Goal: Transaction & Acquisition: Complete application form

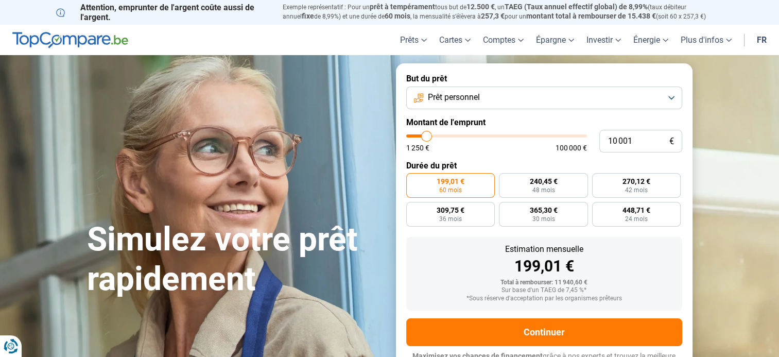
type input "12 000"
type input "12000"
type input "12 500"
type input "12500"
type input "12 750"
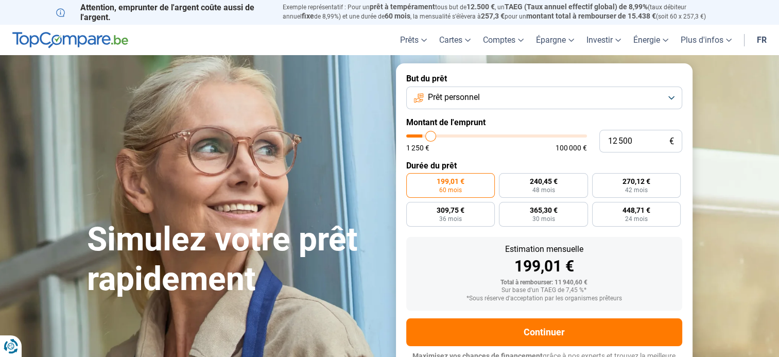
type input "12750"
type input "13 000"
type input "13000"
type input "13 250"
type input "13250"
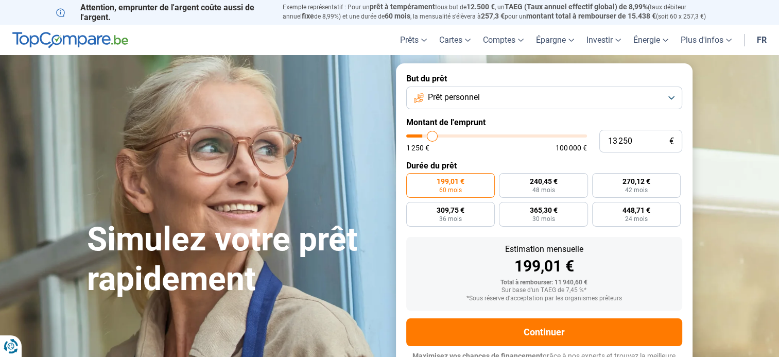
type input "13 500"
type input "13500"
type input "13 750"
type input "13750"
type input "14 000"
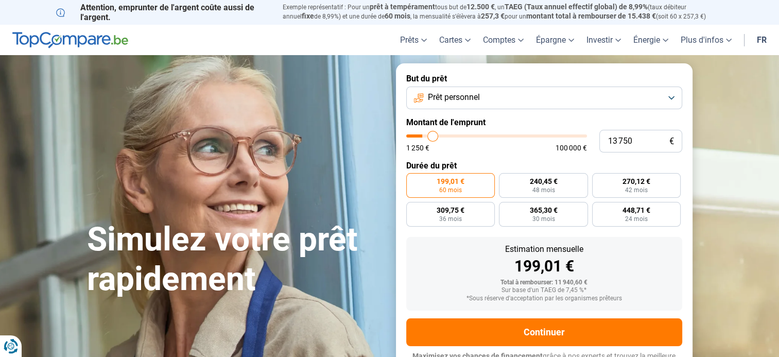
type input "14000"
type input "14 500"
type input "14500"
type input "14 750"
type input "14750"
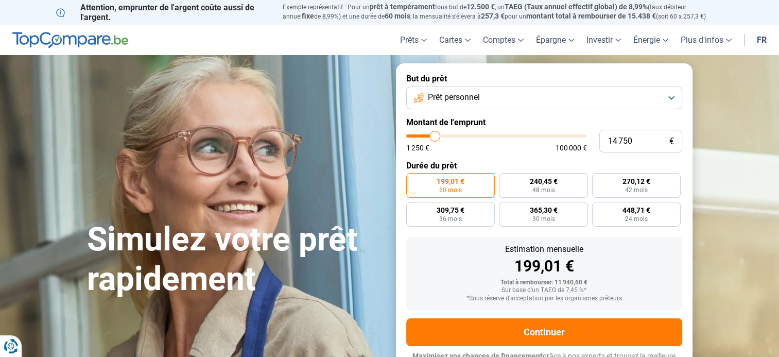
type input "15 000"
type input "15000"
type input "15 500"
type input "15500"
type input "15 750"
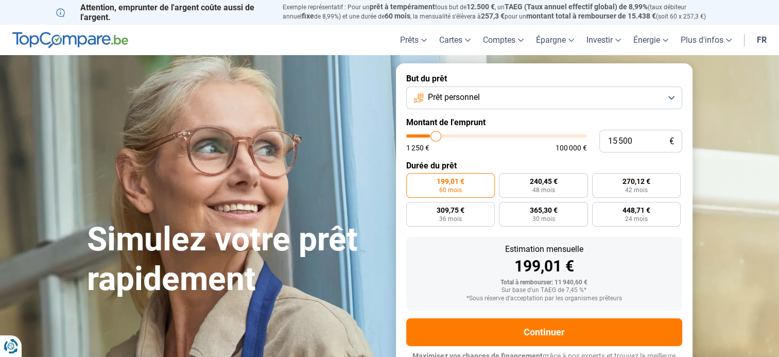
type input "15750"
type input "16 000"
type input "16000"
type input "16 250"
type input "16250"
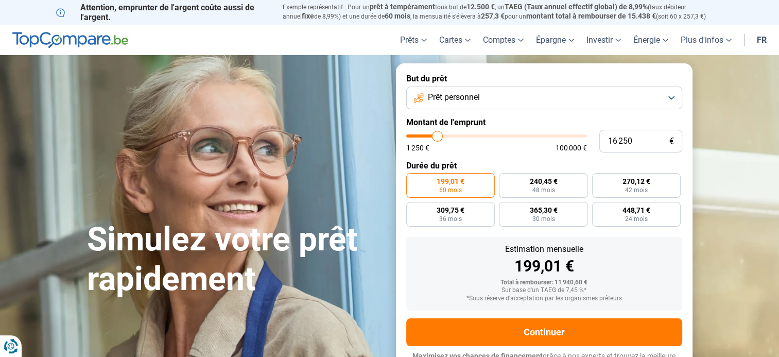
type input "16 500"
type input "16500"
type input "16 750"
type input "16750"
type input "17 250"
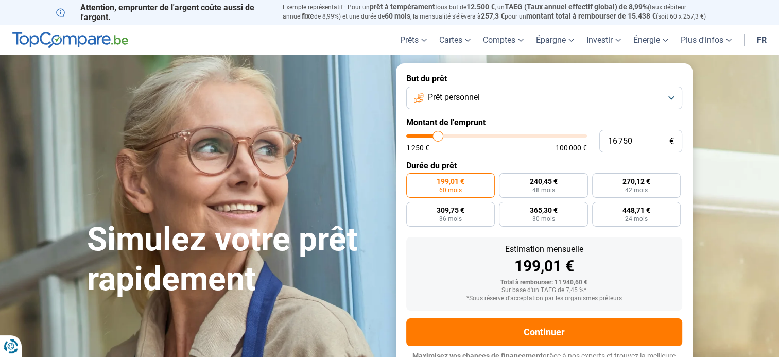
type input "17250"
type input "17 000"
type input "17000"
type input "16 750"
type input "16750"
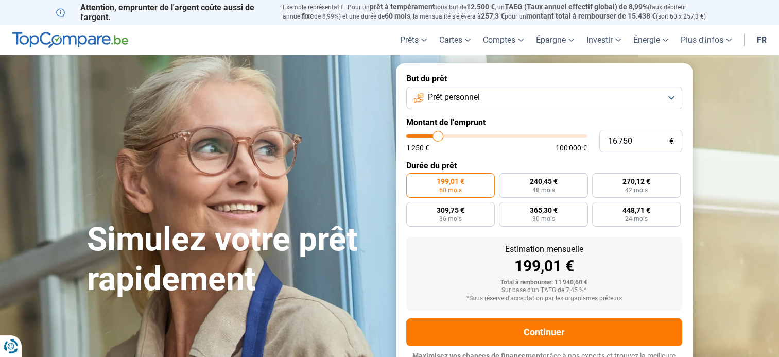
type input "16 500"
drag, startPoint x: 429, startPoint y: 135, endPoint x: 438, endPoint y: 134, distance: 8.9
type input "16500"
click at [438, 134] on input "range" at bounding box center [496, 135] width 181 height 3
radio input "false"
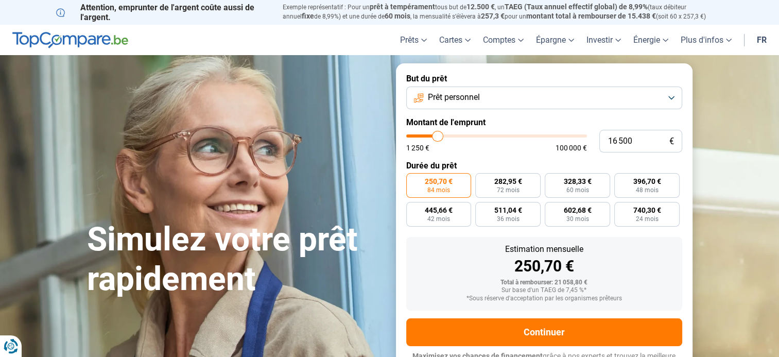
scroll to position [15, 0]
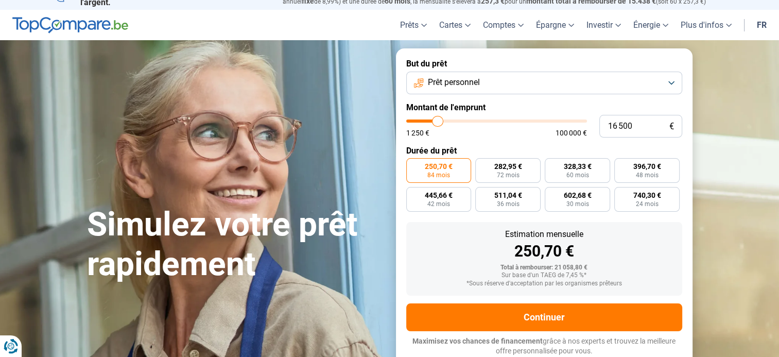
click at [441, 172] on span "84 mois" at bounding box center [438, 175] width 23 height 6
click at [413, 165] on input "250,70 € 84 mois" at bounding box center [409, 161] width 7 height 7
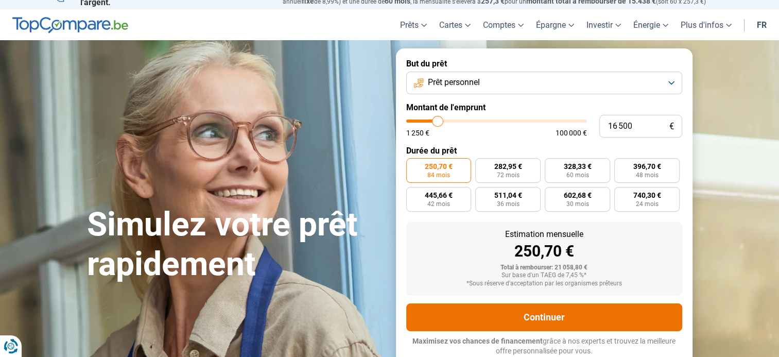
click at [552, 316] on button "Continuer" at bounding box center [544, 317] width 276 height 28
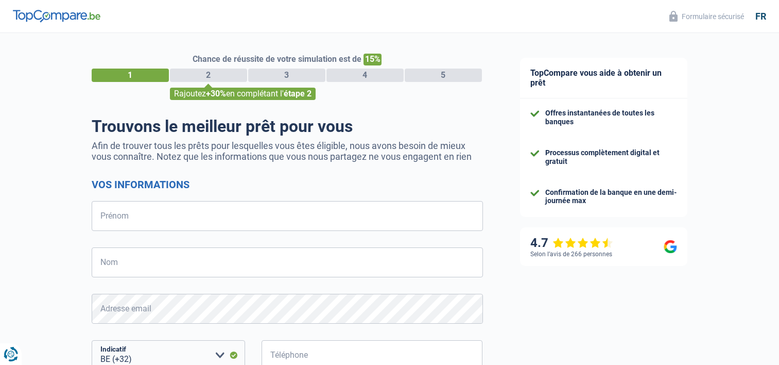
select select "32"
click at [321, 215] on input "Prénom" at bounding box center [287, 216] width 391 height 30
type input "pierre"
type input "Dewolf"
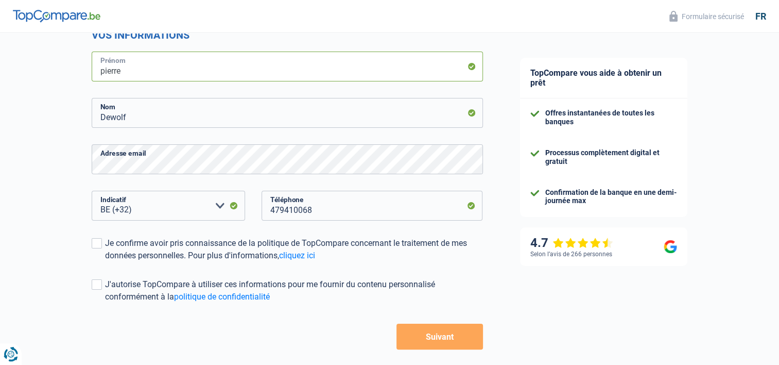
scroll to position [154, 0]
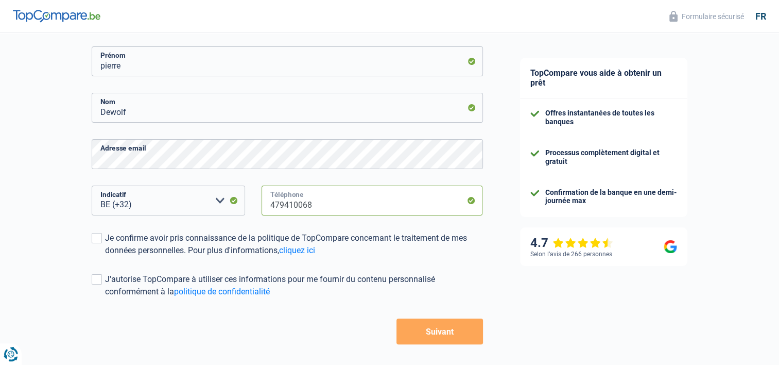
click at [327, 207] on input "479410068" at bounding box center [372, 200] width 221 height 30
type input "473130914"
click at [489, 253] on div "Chance de réussite de votre simulation est de 15% 1 2 3 4 5 Rajoutez +30% en co…" at bounding box center [251, 137] width 502 height 527
click at [98, 237] on span at bounding box center [97, 238] width 10 height 10
click at [105, 256] on input "Je confirme avoir pris connaissance de la politique de TopCompare concernant le…" at bounding box center [105, 256] width 0 height 0
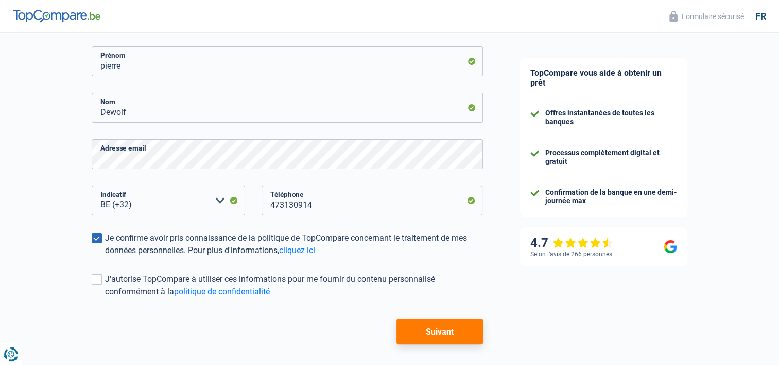
click at [452, 334] on button "Suivant" at bounding box center [440, 331] width 86 height 26
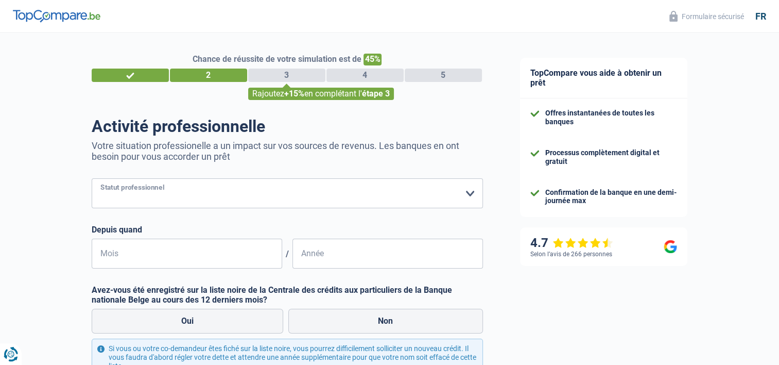
click at [469, 191] on select "Ouvrier Employé privé Employé public Invalide Indépendant Pensionné Chômeur Mut…" at bounding box center [287, 193] width 391 height 30
select select "publicEmployee"
click at [92, 179] on select "Ouvrier Employé privé Employé public Invalide Indépendant Pensionné Chômeur Mut…" at bounding box center [287, 193] width 391 height 30
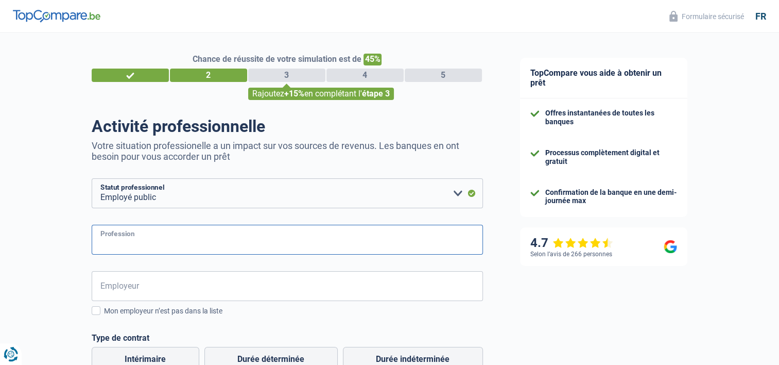
click at [157, 240] on input "Profession" at bounding box center [287, 240] width 391 height 30
type input "Employé"
click at [209, 286] on input "Employeur" at bounding box center [287, 286] width 391 height 30
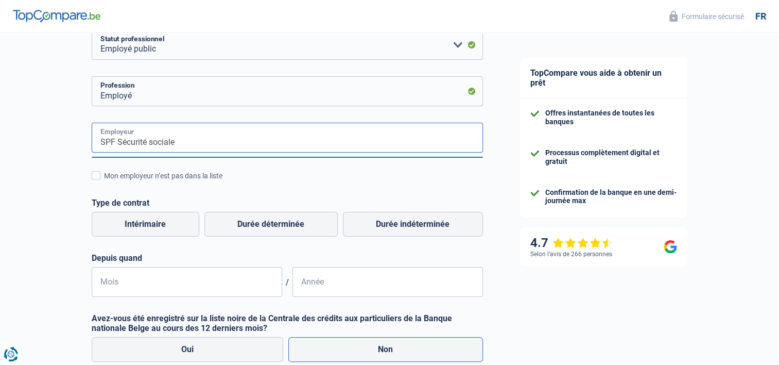
scroll to position [154, 0]
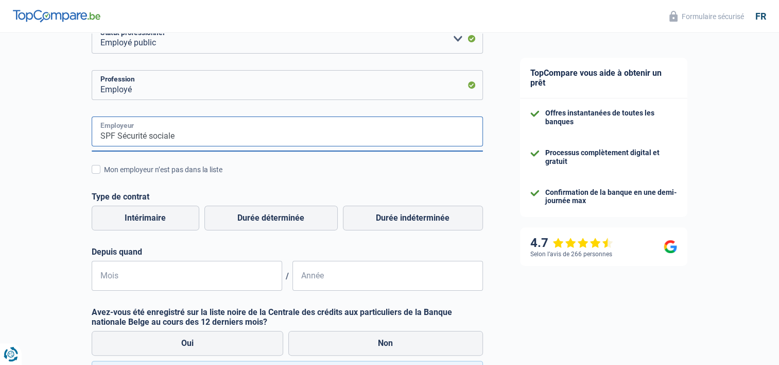
type input "SPF Sécurité sociale"
click at [166, 274] on input "Mois" at bounding box center [187, 276] width 191 height 30
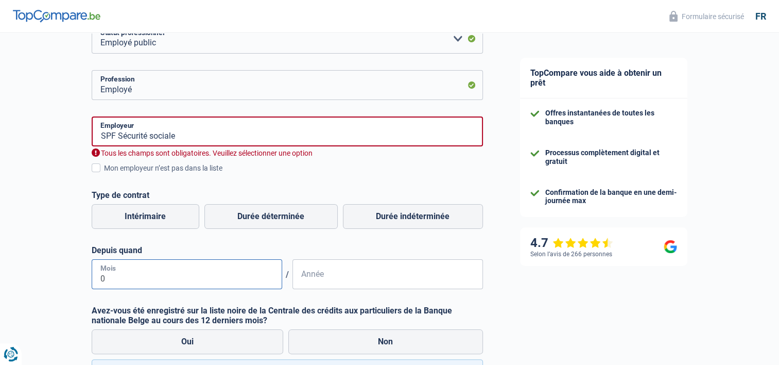
type input "06"
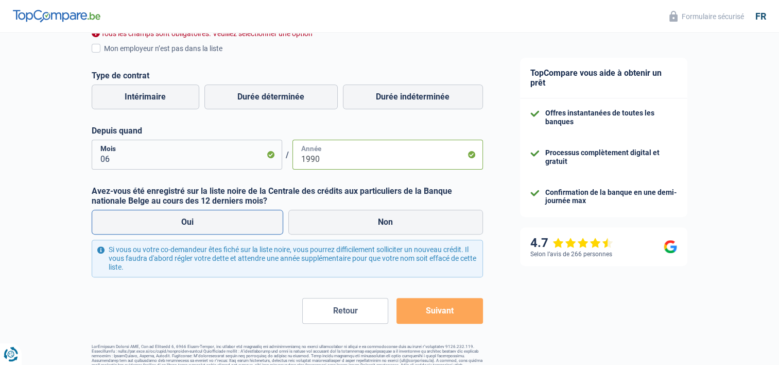
scroll to position [295, 0]
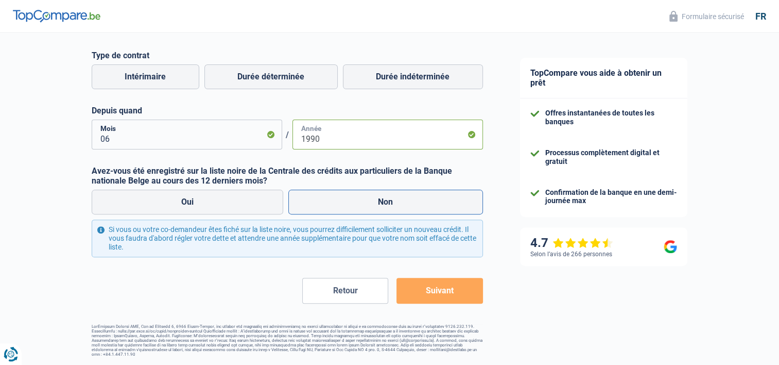
type input "1990"
click at [397, 203] on label "Non" at bounding box center [385, 202] width 195 height 25
click at [397, 203] on input "Non" at bounding box center [385, 202] width 195 height 25
radio input "true"
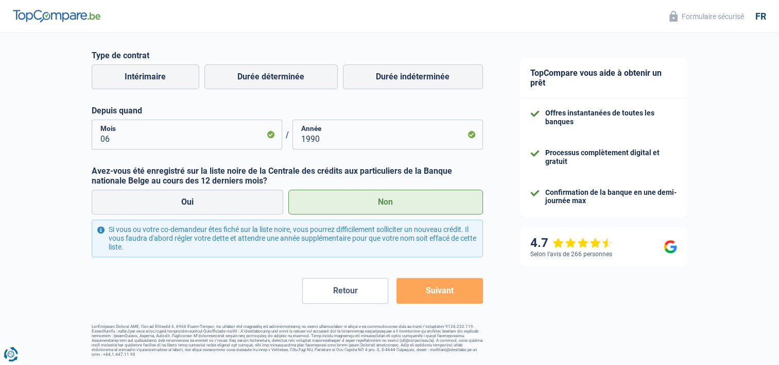
click at [461, 295] on button "Suivant" at bounding box center [440, 291] width 86 height 26
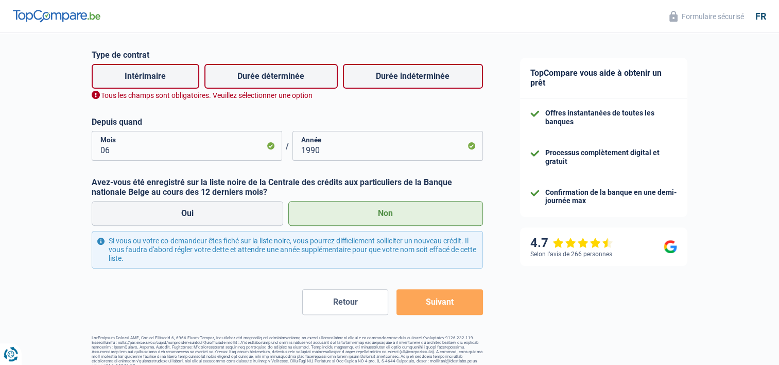
scroll to position [233, 0]
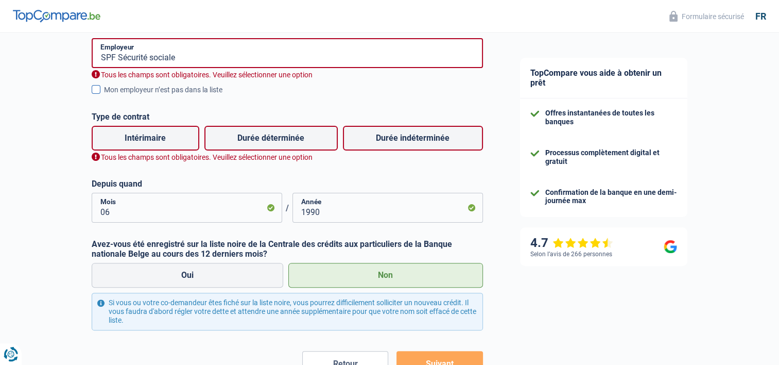
click at [97, 87] on span at bounding box center [96, 89] width 9 height 9
click at [104, 95] on input "Mon employeur n’est pas dans la liste" at bounding box center [104, 95] width 0 height 0
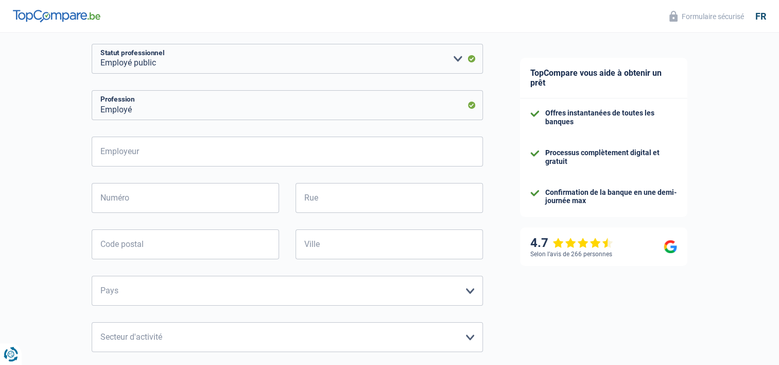
scroll to position [154, 0]
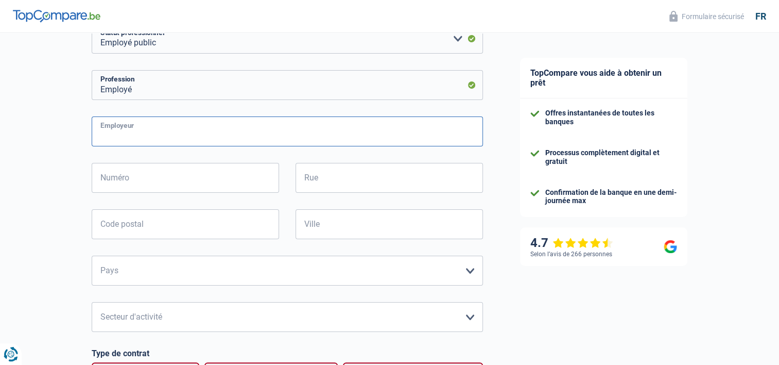
click at [215, 132] on input "Employeur" at bounding box center [287, 131] width 391 height 30
type input "SPF Sécurité sociale"
click at [229, 180] on input "Numéro" at bounding box center [185, 178] width 187 height 30
type input "50"
click at [309, 174] on input "Rue" at bounding box center [389, 178] width 187 height 30
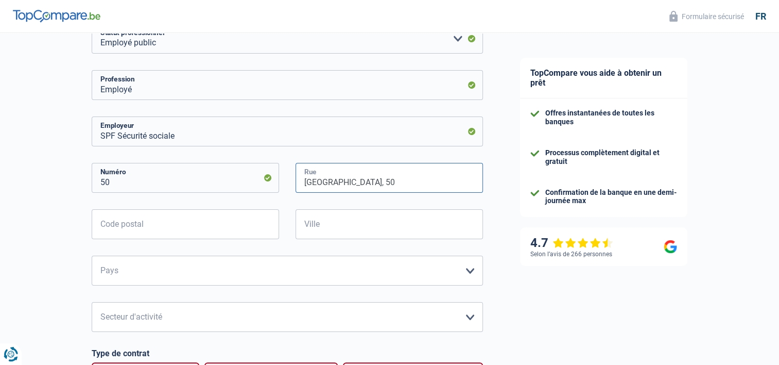
type input "[GEOGRAPHIC_DATA], 50"
click at [188, 230] on input "Code postal" at bounding box center [185, 224] width 187 height 30
type input "1000"
click at [342, 229] on input "Ville" at bounding box center [389, 224] width 187 height 30
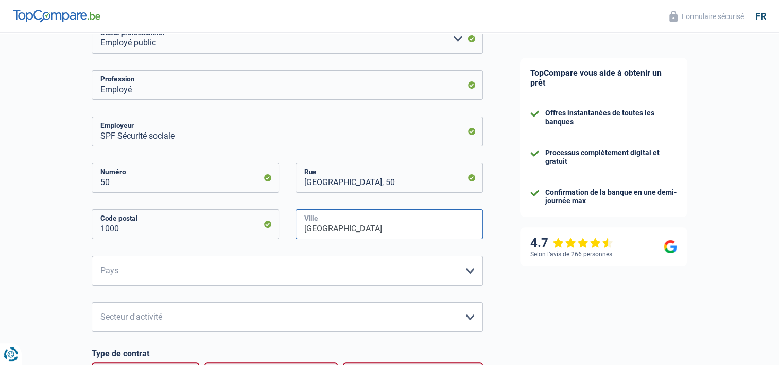
type input "[GEOGRAPHIC_DATA]"
click at [472, 269] on select "[GEOGRAPHIC_DATA] [GEOGRAPHIC_DATA] [GEOGRAPHIC_DATA] [GEOGRAPHIC_DATA] [GEOGRA…" at bounding box center [287, 270] width 391 height 30
select select "BE"
click at [92, 256] on select "[GEOGRAPHIC_DATA] [GEOGRAPHIC_DATA] [GEOGRAPHIC_DATA] [GEOGRAPHIC_DATA] [GEOGRA…" at bounding box center [287, 270] width 391 height 30
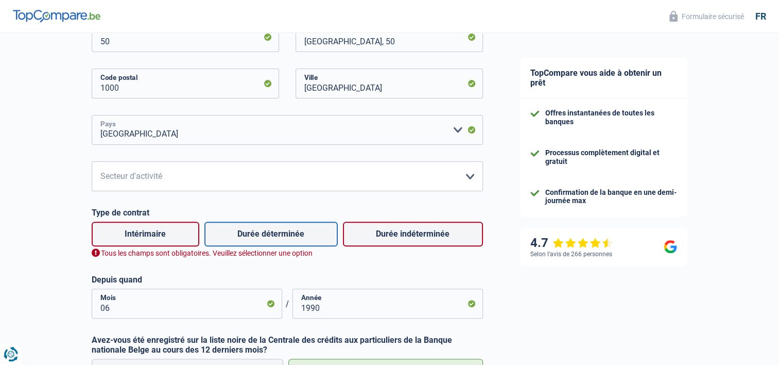
scroll to position [309, 0]
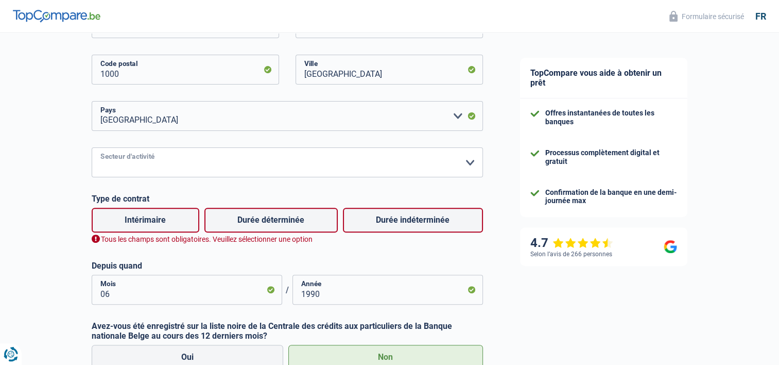
click at [472, 163] on select "Agriculture/Pêche Industrie Horeca Courier/Fitness/Taxi Construction Banques/As…" at bounding box center [287, 162] width 391 height 30
select select "stateUniversityEu"
click at [92, 148] on select "Agriculture/Pêche Industrie Horeca Courier/Fitness/Taxi Construction Banques/As…" at bounding box center [287, 162] width 391 height 30
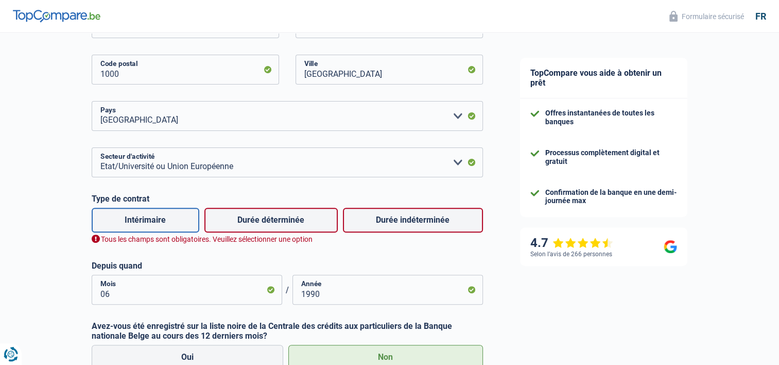
click at [171, 218] on label "Intérimaire" at bounding box center [146, 220] width 108 height 25
click at [171, 218] on input "Intérimaire" at bounding box center [146, 220] width 108 height 25
radio input "true"
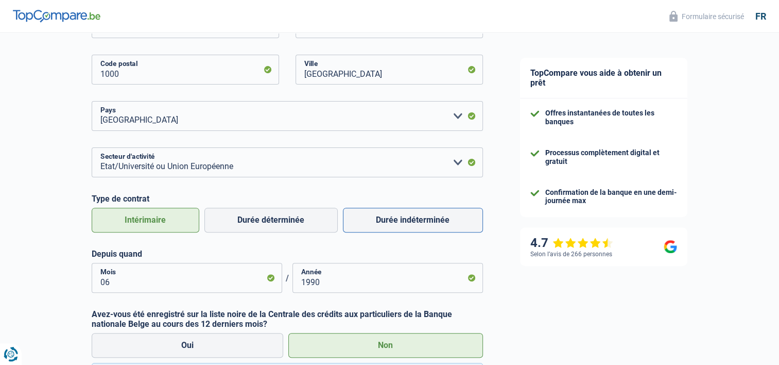
click at [420, 223] on label "Durée indéterminée" at bounding box center [413, 220] width 140 height 25
click at [420, 223] on input "Durée indéterminée" at bounding box center [413, 220] width 140 height 25
radio input "true"
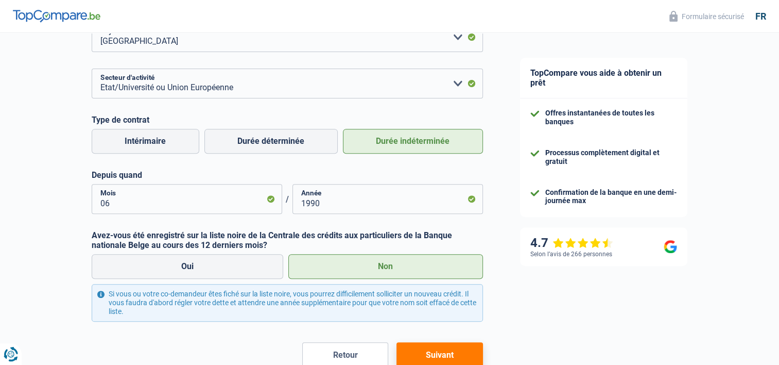
scroll to position [412, 0]
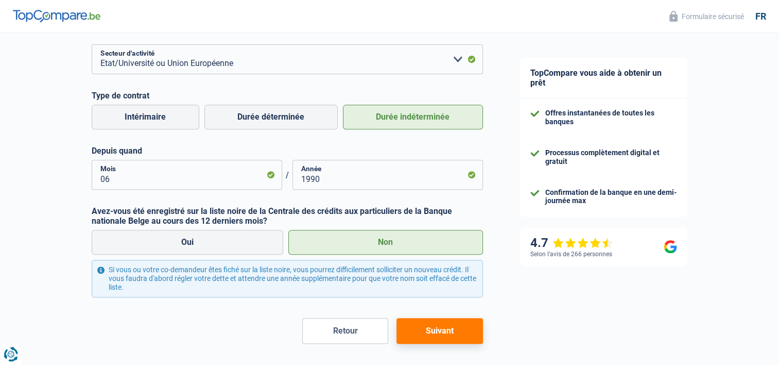
click at [459, 331] on button "Suivant" at bounding box center [440, 331] width 86 height 26
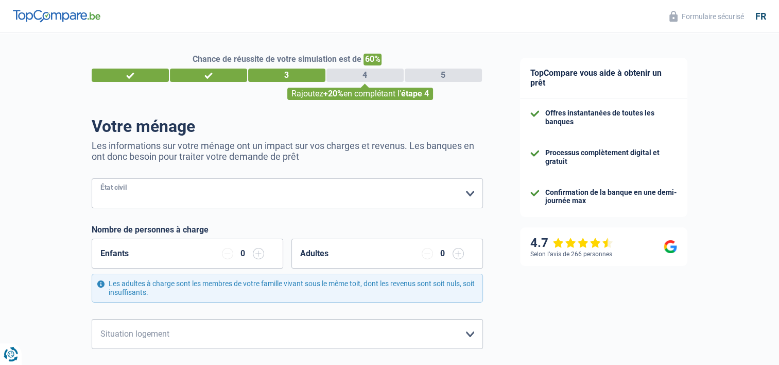
click at [468, 193] on select "[PERSON_NAME](e) Cohabitant(e) légal(e) Divorcé(e) Veuf(ve) Séparé (de fait) Ve…" at bounding box center [287, 193] width 391 height 30
select select "divorced"
click at [92, 179] on select "[PERSON_NAME](e) Cohabitant(e) légal(e) Divorcé(e) Veuf(ve) Séparé (de fait) Ve…" at bounding box center [287, 193] width 391 height 30
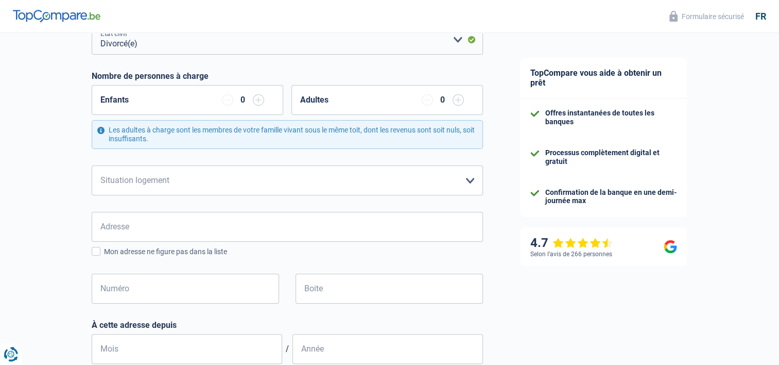
scroll to position [154, 0]
click at [472, 177] on select "Locataire Propriétaire avec prêt hypothécaire Propriétaire sans prêt hypothécai…" at bounding box center [287, 179] width 391 height 30
select select "liveWithParents"
click at [92, 164] on select "Locataire Propriétaire avec prêt hypothécaire Propriétaire sans prêt hypothécai…" at bounding box center [287, 179] width 391 height 30
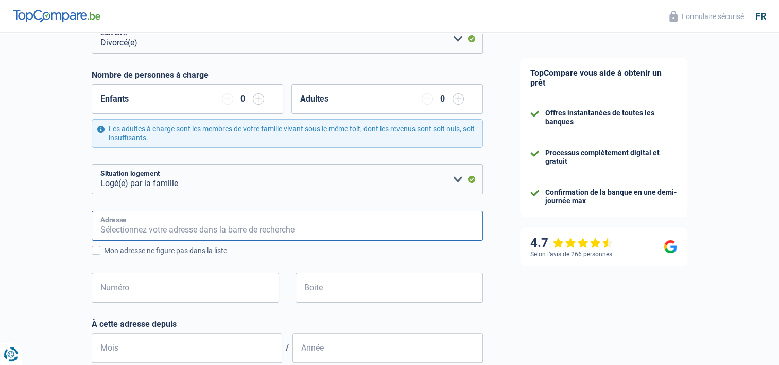
click at [404, 223] on input "Adresse" at bounding box center [287, 226] width 391 height 30
type input "[STREET_ADDRESS]"
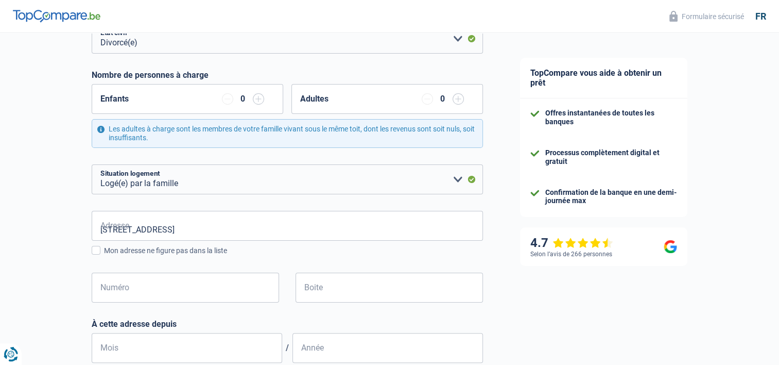
type input "[GEOGRAPHIC_DATA]"
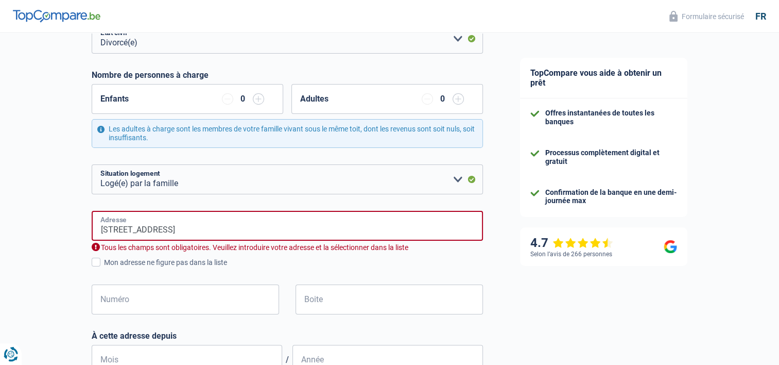
type input "[GEOGRAPHIC_DATA]"
click at [95, 262] on span at bounding box center [96, 261] width 9 height 9
click at [104, 268] on input "Mon adresse ne figure pas dans la liste" at bounding box center [104, 268] width 0 height 0
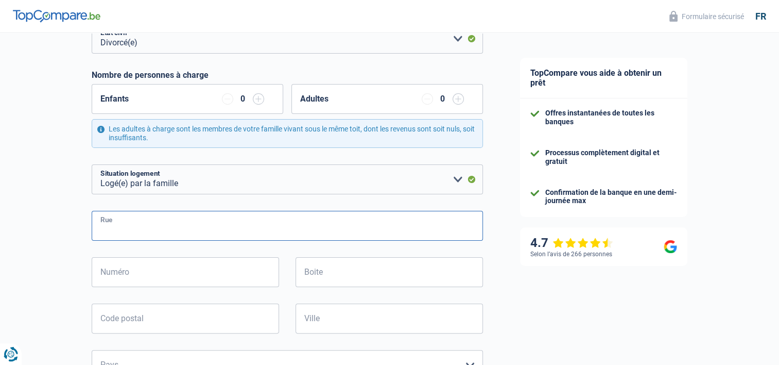
click at [127, 227] on input "Rue" at bounding box center [287, 226] width 391 height 30
type input "[STREET_ADDRESS]"
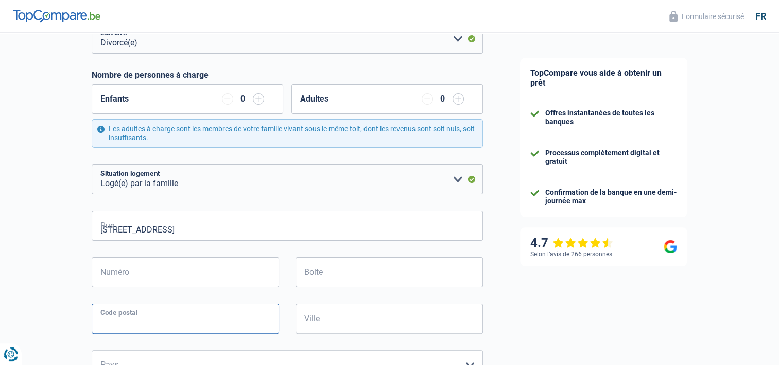
type input "6061"
type input "[GEOGRAPHIC_DATA]"
click at [286, 268] on div "Numéro Tous les champs sont obligatoires. Veuillez fournir une réponse plus lon…" at bounding box center [185, 280] width 203 height 46
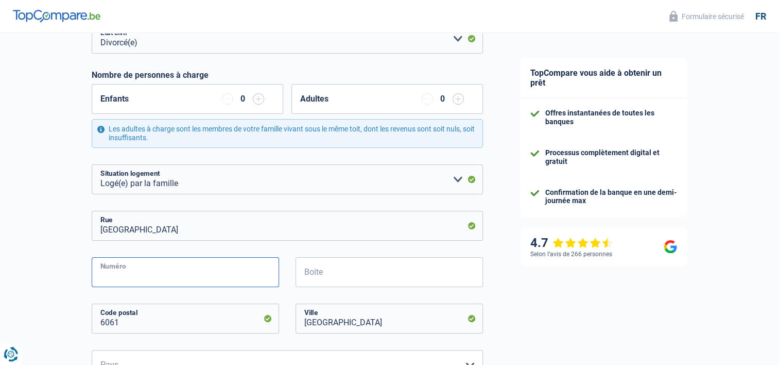
click at [260, 270] on input "Numéro" at bounding box center [185, 272] width 187 height 30
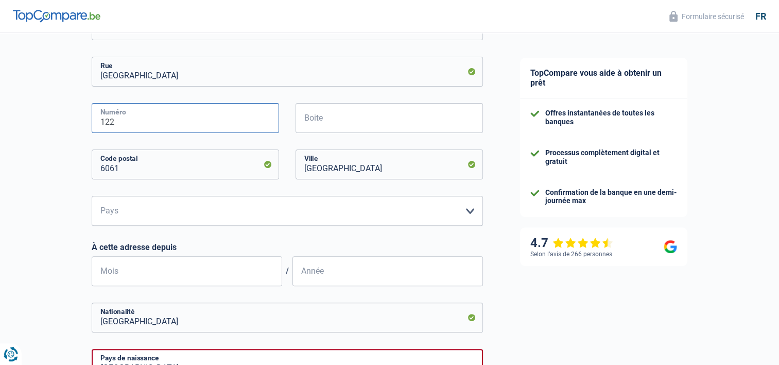
scroll to position [309, 0]
type input "122"
click at [471, 212] on select "Belgique Luxembourg Veuillez sélectionner une option" at bounding box center [287, 210] width 391 height 30
select select "BE"
click at [92, 195] on select "Belgique Luxembourg Veuillez sélectionner une option" at bounding box center [287, 210] width 391 height 30
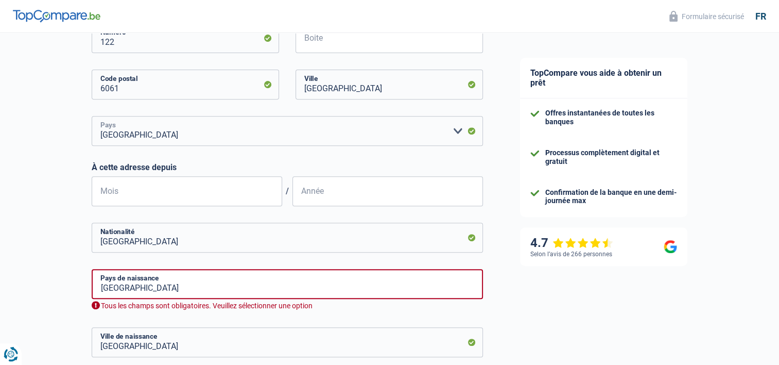
scroll to position [412, 0]
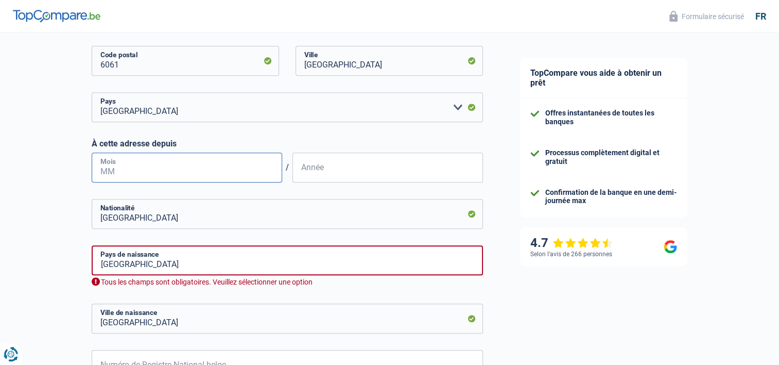
click at [229, 170] on input "Mois" at bounding box center [187, 167] width 191 height 30
type input "07"
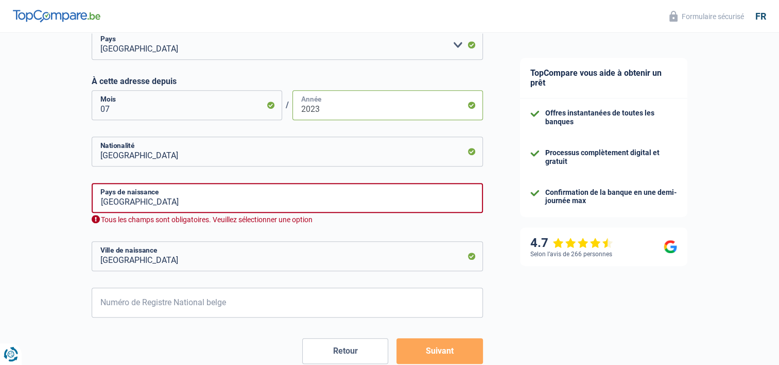
scroll to position [515, 0]
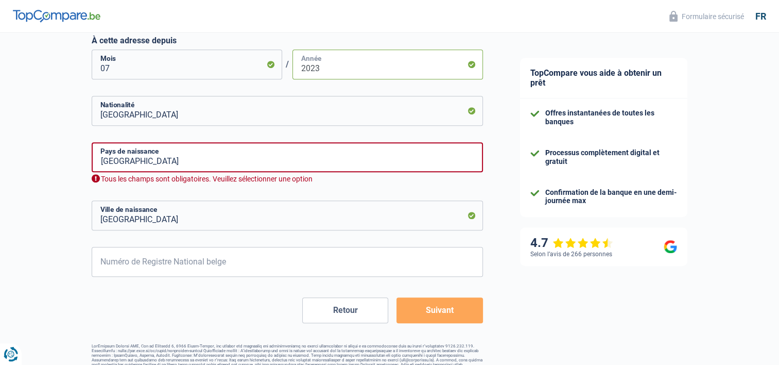
type input "2023"
click at [180, 163] on input "[GEOGRAPHIC_DATA]" at bounding box center [287, 157] width 391 height 30
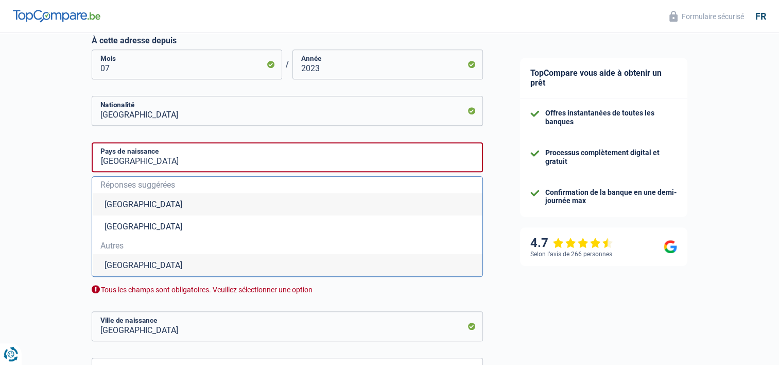
click at [130, 204] on li "[GEOGRAPHIC_DATA]" at bounding box center [287, 204] width 390 height 22
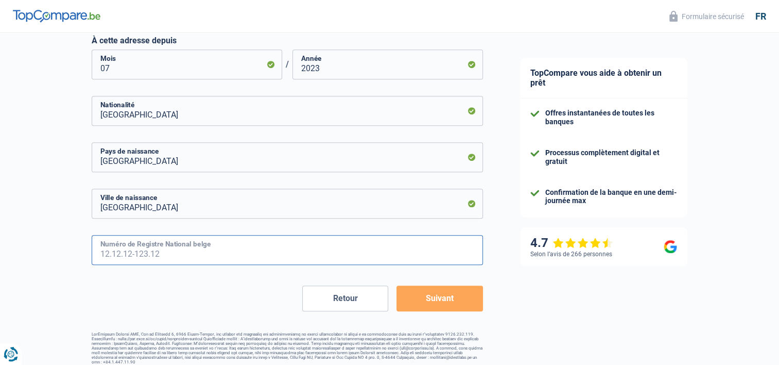
click at [286, 252] on input "Numéro de Registre National belge" at bounding box center [287, 250] width 391 height 30
type input "64.07.02-143.26"
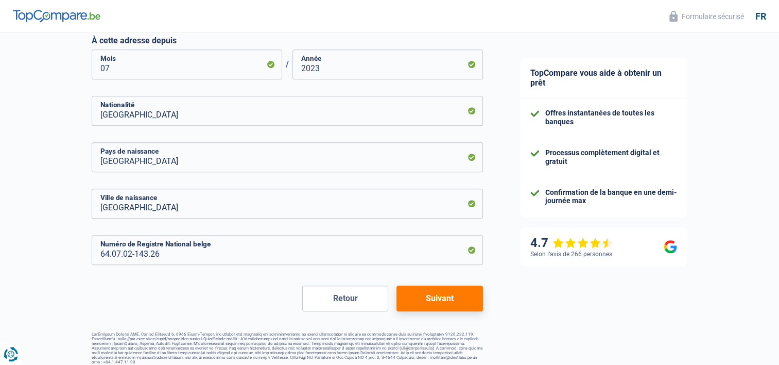
click at [457, 301] on button "Suivant" at bounding box center [440, 298] width 86 height 26
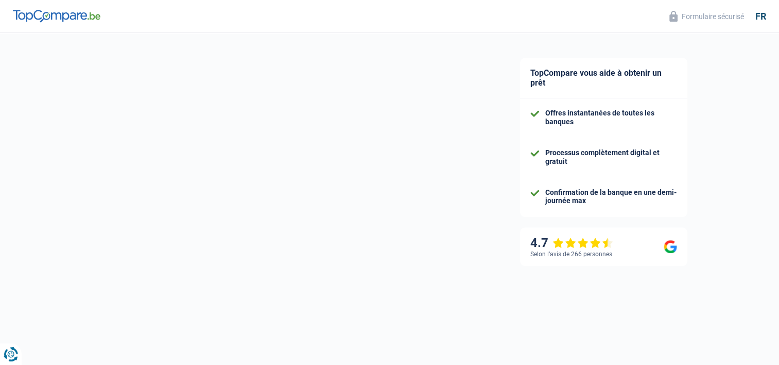
select select "netSalary"
select select "mealVouchers"
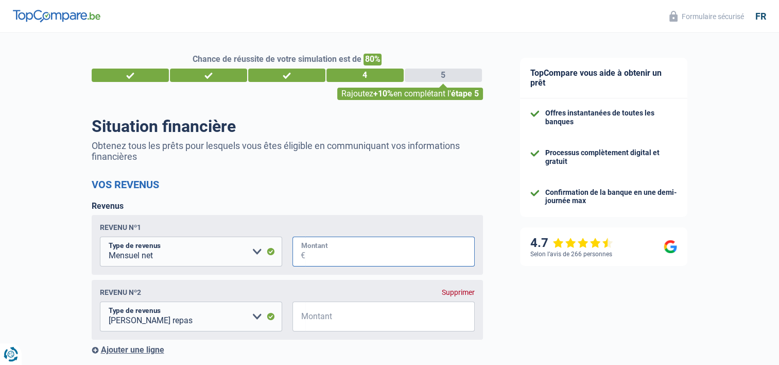
click at [349, 252] on input "Montant" at bounding box center [389, 251] width 169 height 30
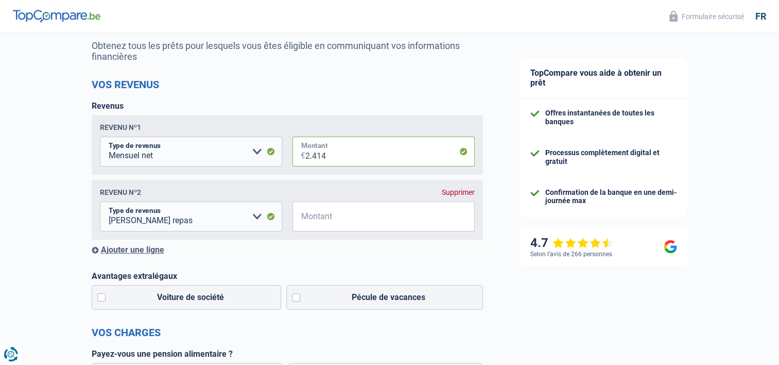
scroll to position [103, 0]
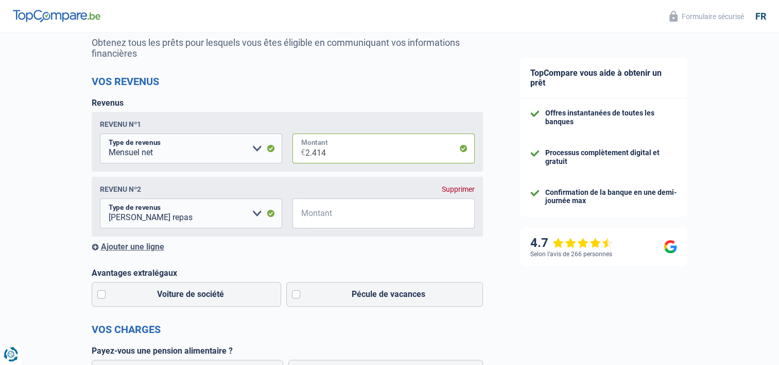
type input "2.414"
click at [336, 212] on input "Montant" at bounding box center [389, 213] width 169 height 30
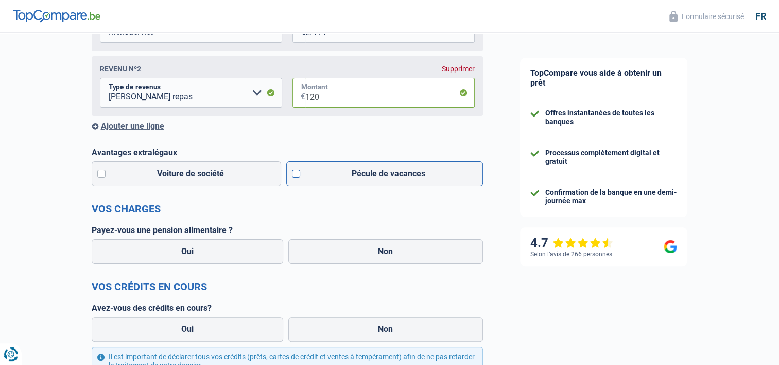
scroll to position [257, 0]
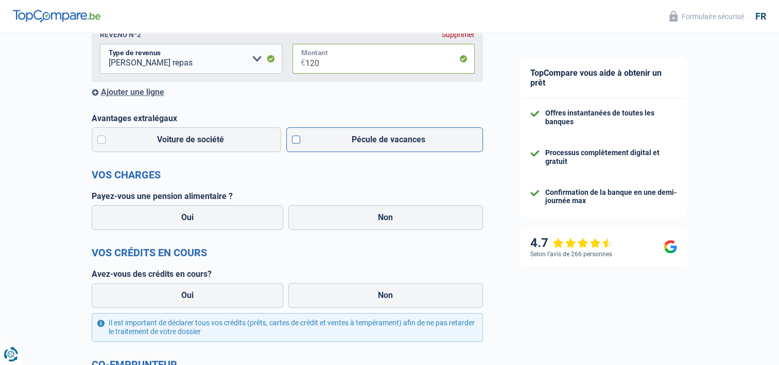
type input "120"
click at [295, 140] on label "Pécule de vacances" at bounding box center [384, 139] width 197 height 25
click at [295, 140] on input "Pécule de vacances" at bounding box center [384, 139] width 197 height 25
checkbox input "true"
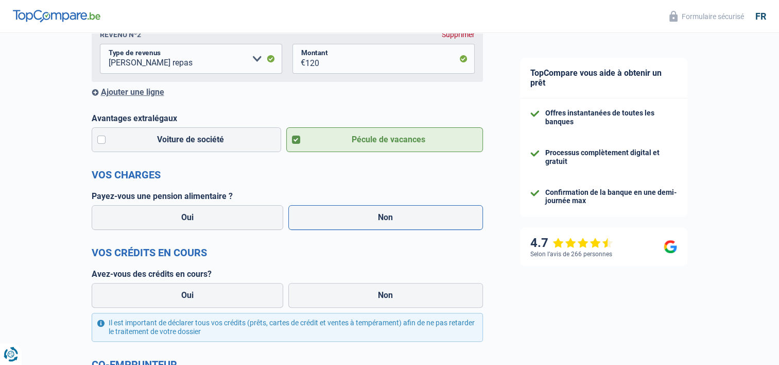
click at [402, 218] on label "Non" at bounding box center [385, 217] width 195 height 25
click at [402, 218] on input "Non" at bounding box center [385, 217] width 195 height 25
radio input "true"
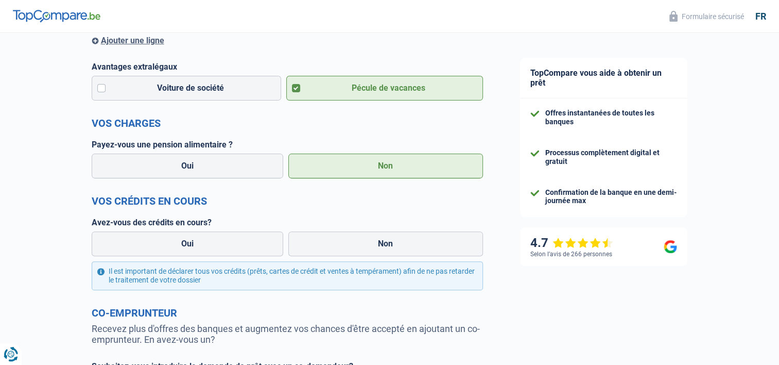
scroll to position [360, 0]
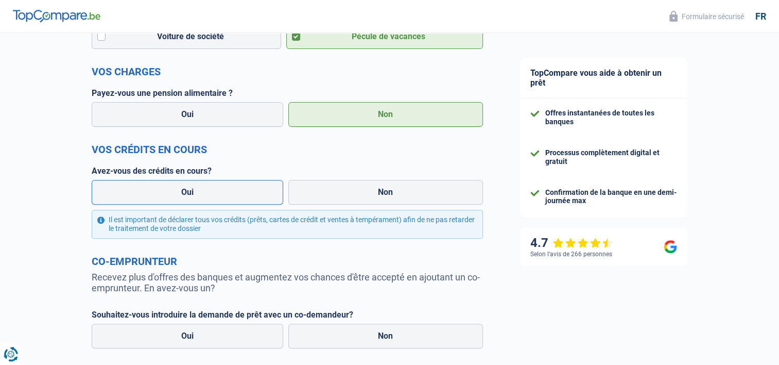
click at [223, 197] on label "Oui" at bounding box center [188, 192] width 192 height 25
click at [223, 197] on input "Oui" at bounding box center [188, 192] width 192 height 25
radio input "true"
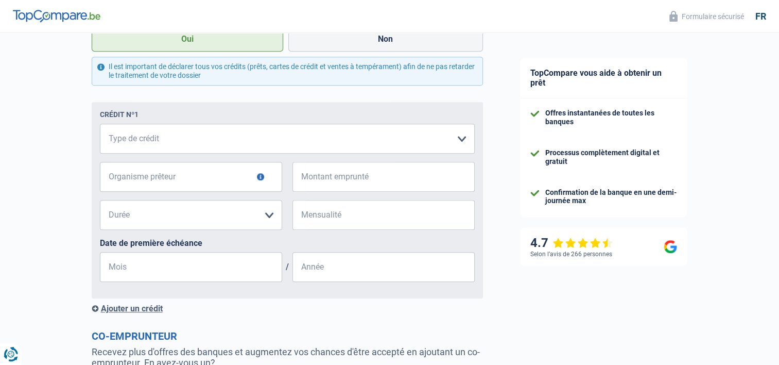
scroll to position [515, 0]
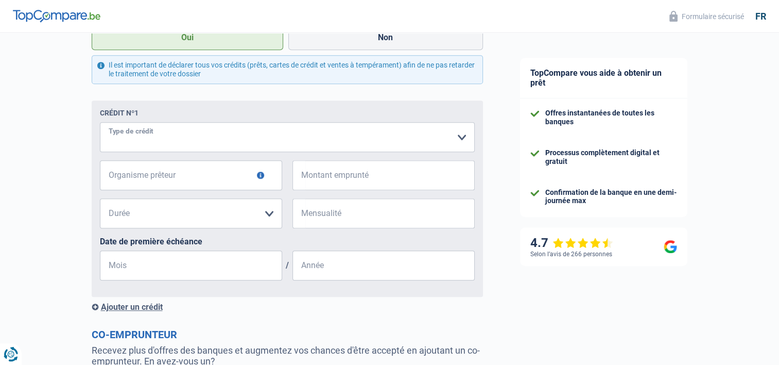
click at [202, 135] on select "Carte ou ouverture de crédit Prêt hypothécaire Vente à tempérament Prêt à tempé…" at bounding box center [287, 137] width 375 height 30
select select "carLoan"
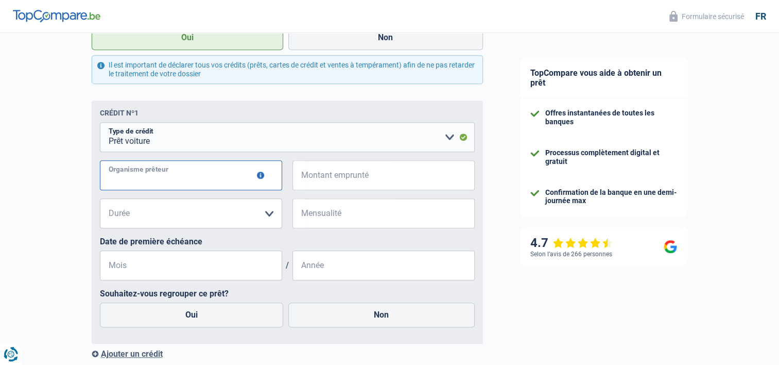
click at [223, 173] on input "Organisme prêteur" at bounding box center [191, 175] width 182 height 30
click at [260, 176] on button "button" at bounding box center [260, 174] width 7 height 7
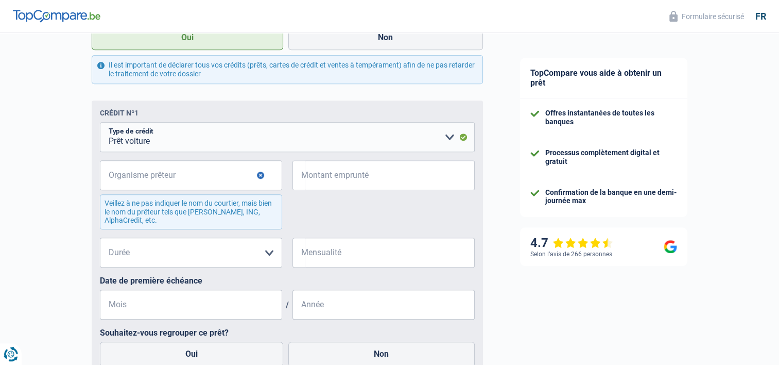
click at [259, 176] on button "button" at bounding box center [260, 174] width 7 height 7
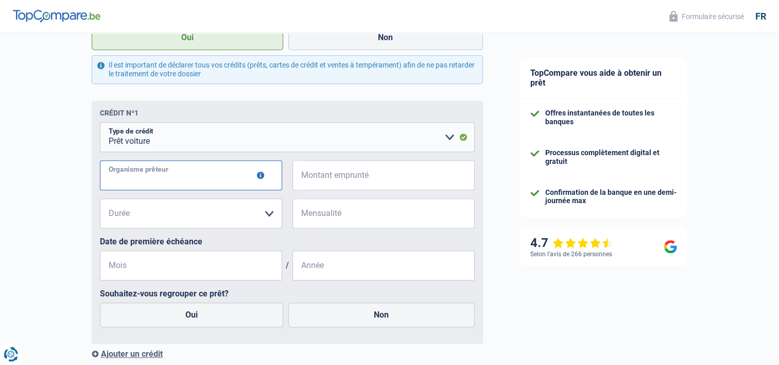
click at [239, 177] on input "Organisme prêteur" at bounding box center [191, 175] width 182 height 30
type input "Alpha credit"
click at [314, 178] on input "Montant emprunté" at bounding box center [389, 175] width 169 height 30
type input "36.000"
click at [264, 214] on select "12 mois 18 mois 24 mois 30 mois 36 mois 42 mois 48 mois 60 mois 72 mois 84 mois…" at bounding box center [191, 213] width 182 height 30
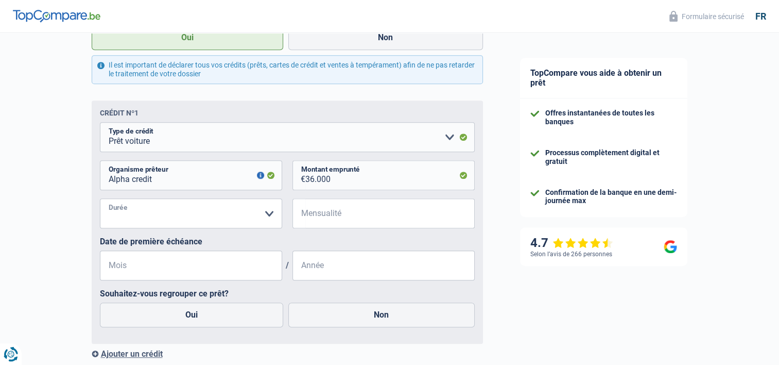
select select "60"
click at [100, 200] on select "12 mois 18 mois 24 mois 30 mois 36 mois 42 mois 48 mois 60 mois 72 mois 84 mois…" at bounding box center [191, 213] width 182 height 30
click at [352, 212] on input "Mensualité" at bounding box center [389, 213] width 169 height 30
type input "486"
click at [154, 267] on input "Mois" at bounding box center [191, 265] width 182 height 30
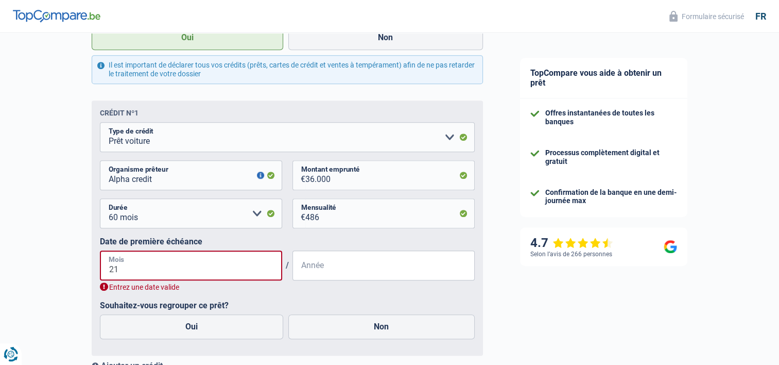
type input "2"
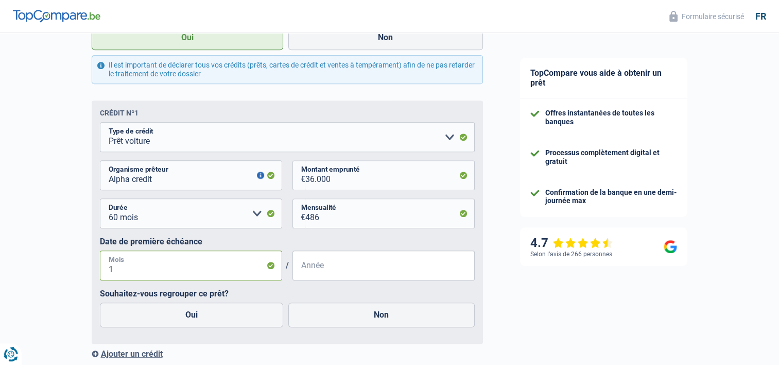
type input "10"
type input "2021"
click at [360, 325] on label "Non" at bounding box center [381, 314] width 186 height 25
click at [360, 325] on input "Non" at bounding box center [381, 314] width 186 height 25
radio input "true"
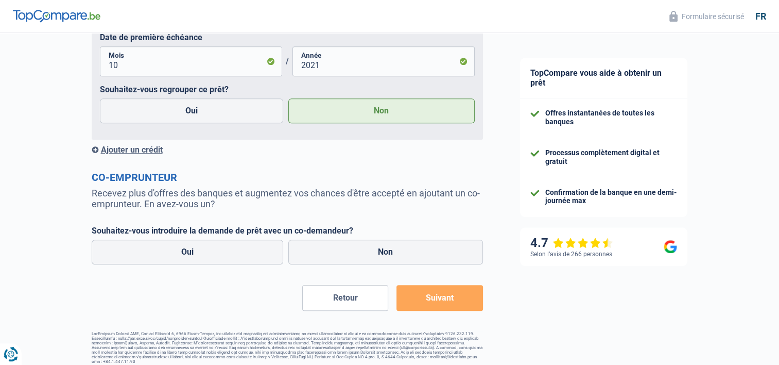
scroll to position [721, 0]
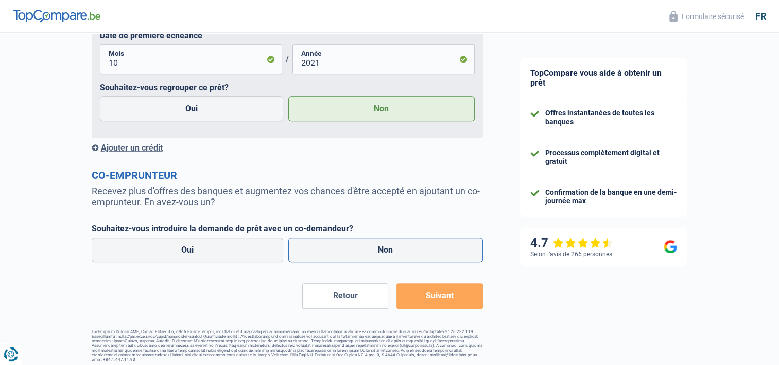
click at [373, 248] on label "Non" at bounding box center [385, 249] width 195 height 25
click at [373, 248] on input "Non" at bounding box center [385, 249] width 195 height 25
radio input "true"
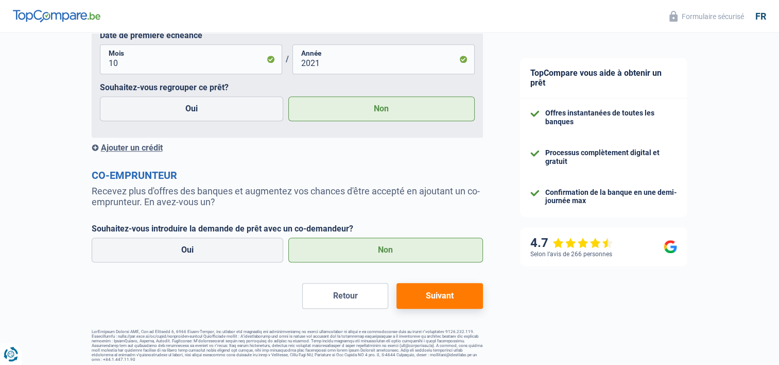
click at [467, 297] on button "Suivant" at bounding box center [440, 296] width 86 height 26
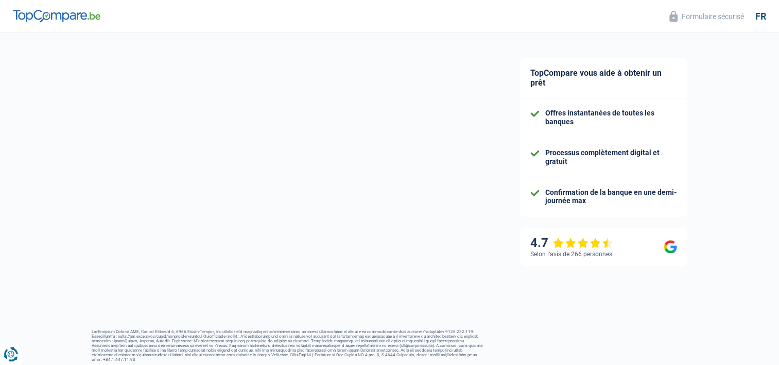
select select "84"
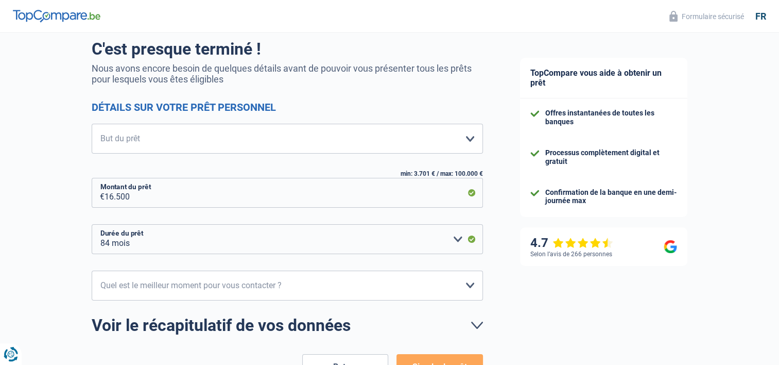
scroll to position [103, 0]
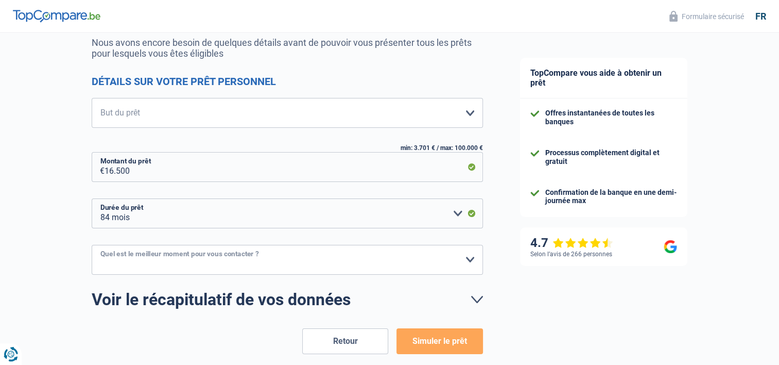
click at [438, 262] on select "10h-12h 12h-14h 14h-16h 16h-18h Veuillez sélectionner une option" at bounding box center [287, 260] width 391 height 30
select select "10-12"
click at [92, 245] on select "10h-12h 12h-14h 14h-16h 16h-18h Veuillez sélectionner une option" at bounding box center [287, 260] width 391 height 30
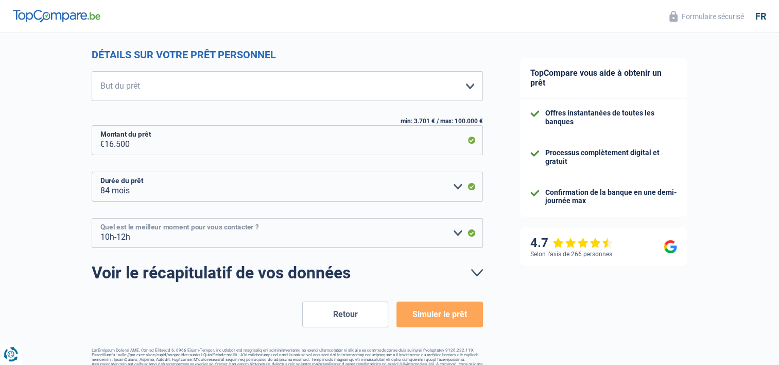
scroll to position [153, 0]
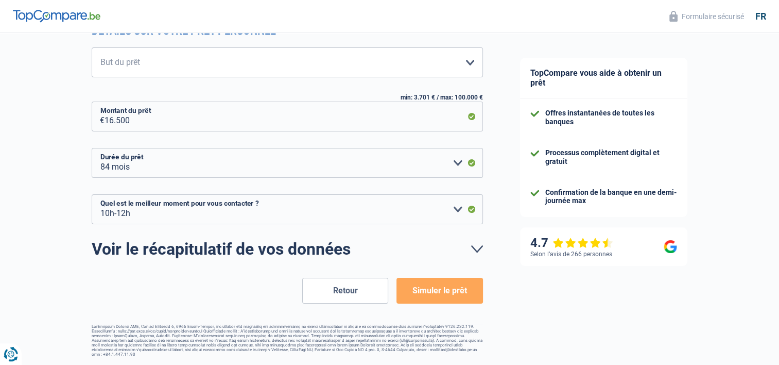
click at [446, 293] on button "Simuler le prêt" at bounding box center [440, 291] width 86 height 26
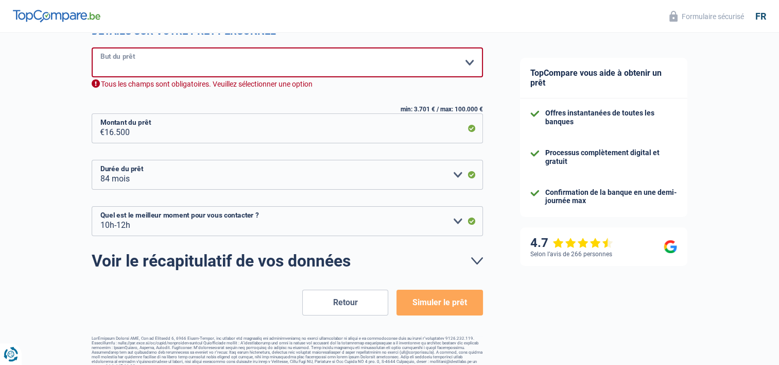
click at [160, 62] on select "Confort maison: meubles, textile, peinture, électroménager, outillage non-profe…" at bounding box center [287, 62] width 391 height 30
select select "car"
click at [92, 48] on select "Confort maison: meubles, textile, peinture, électroménager, outillage non-profe…" at bounding box center [287, 62] width 391 height 30
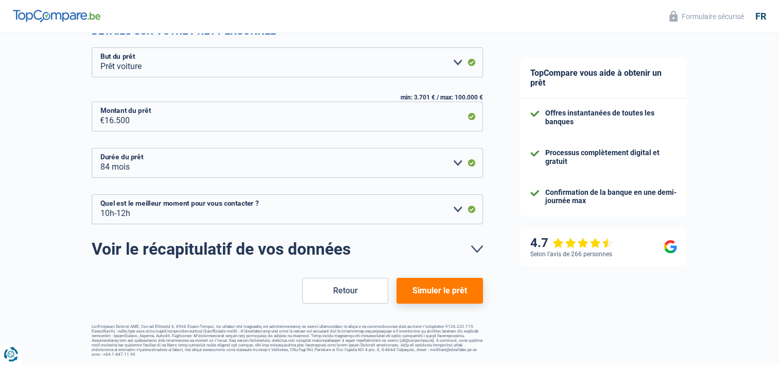
click at [466, 297] on button "Simuler le prêt" at bounding box center [440, 291] width 86 height 26
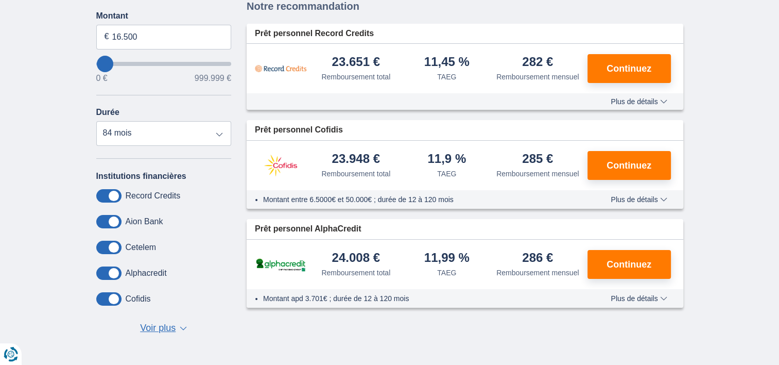
scroll to position [154, 0]
click at [107, 194] on span at bounding box center [108, 194] width 25 height 13
click at [0, 0] on input "checkbox" at bounding box center [0, 0] width 0 height 0
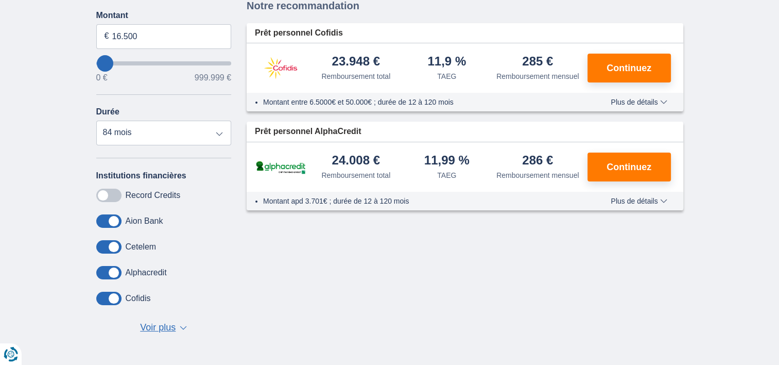
click at [112, 220] on span at bounding box center [108, 220] width 25 height 13
click at [0, 0] on input "checkbox" at bounding box center [0, 0] width 0 height 0
click at [113, 245] on span at bounding box center [108, 246] width 25 height 13
click at [0, 0] on input "checkbox" at bounding box center [0, 0] width 0 height 0
click at [113, 272] on span at bounding box center [108, 272] width 25 height 13
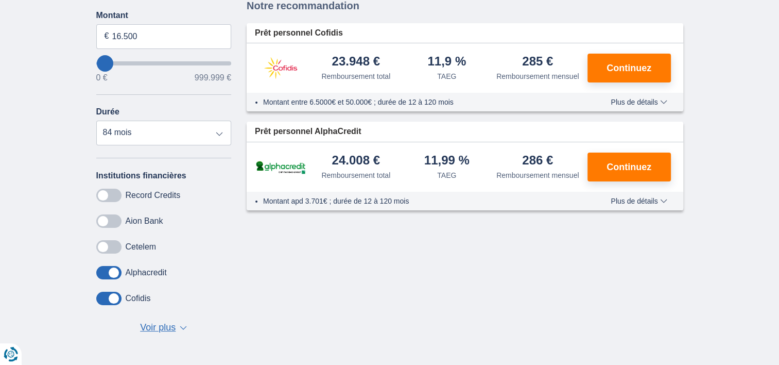
click at [0, 0] on input "checkbox" at bounding box center [0, 0] width 0 height 0
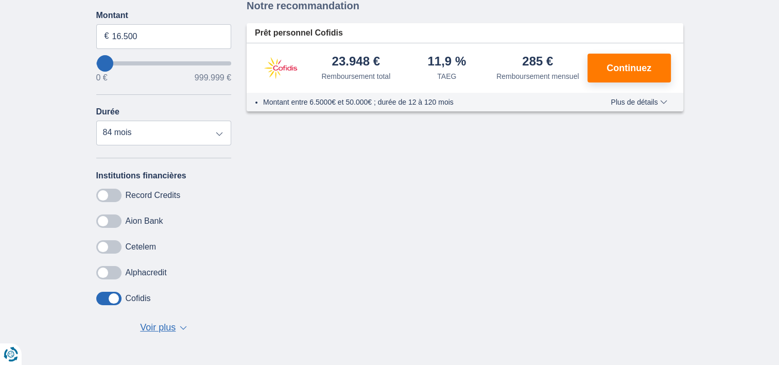
click at [118, 296] on span at bounding box center [108, 297] width 25 height 13
click at [0, 0] on input "checkbox" at bounding box center [0, 0] width 0 height 0
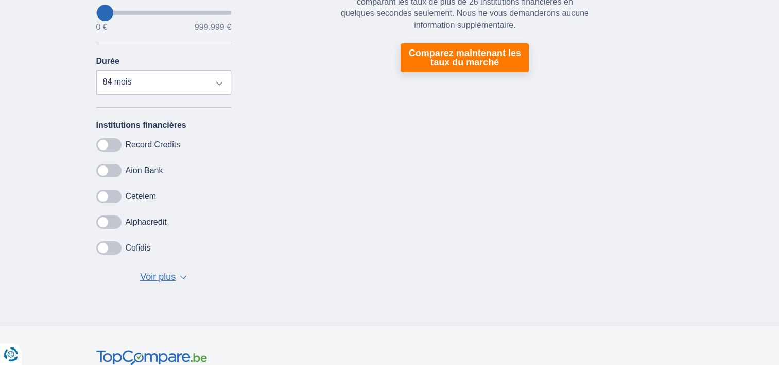
scroll to position [206, 0]
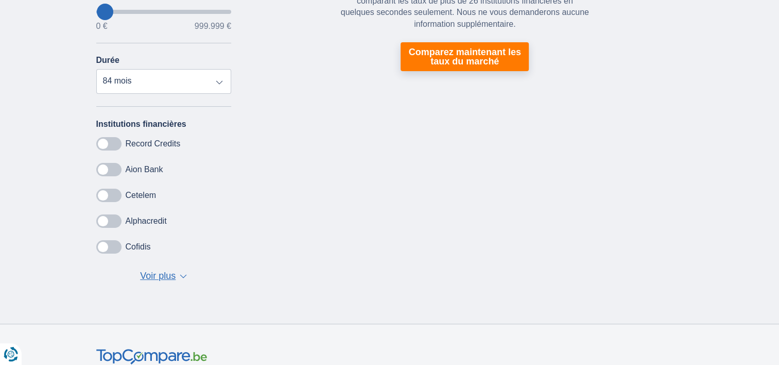
click at [104, 245] on span at bounding box center [108, 246] width 25 height 13
click at [0, 0] on input "checkbox" at bounding box center [0, 0] width 0 height 0
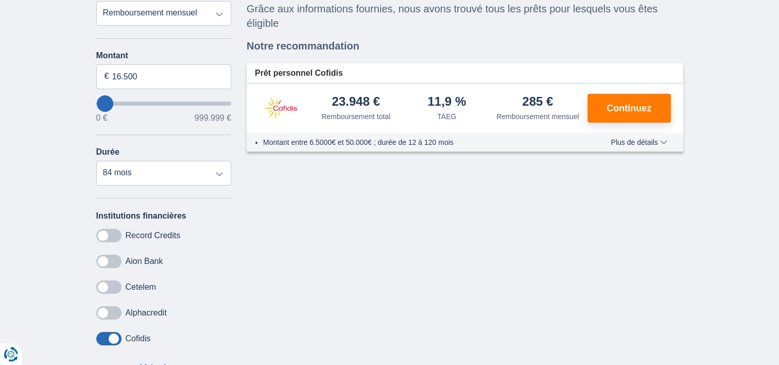
scroll to position [51, 0]
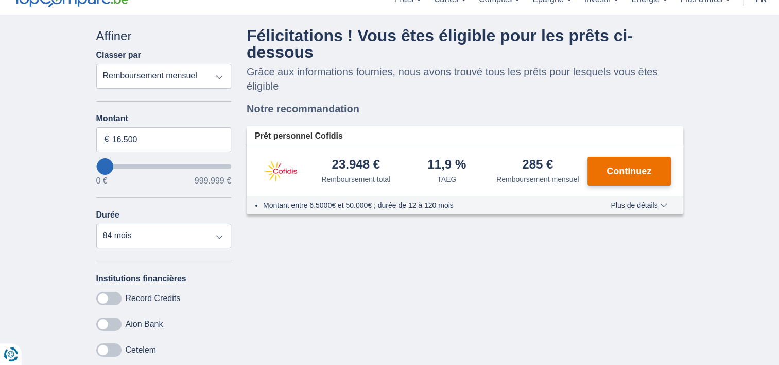
click at [639, 166] on span "Continuez" at bounding box center [629, 170] width 45 height 9
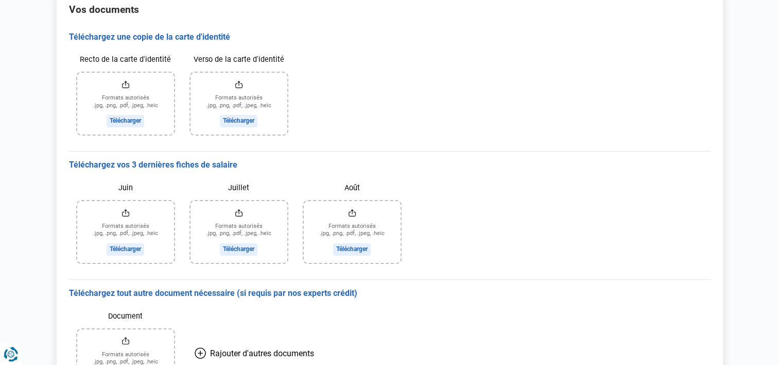
scroll to position [103, 0]
